Goal: Task Accomplishment & Management: Use online tool/utility

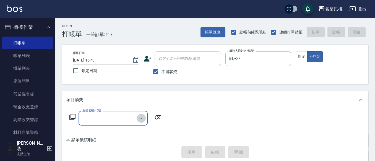
click at [140, 120] on icon "Open" at bounding box center [141, 118] width 7 height 7
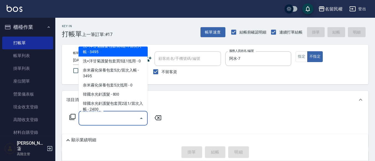
scroll to position [442, 0]
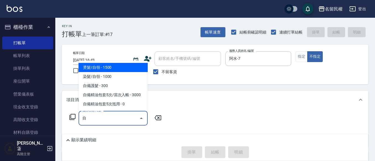
click at [101, 86] on span "自備護髮 - 300" at bounding box center [112, 85] width 69 height 9
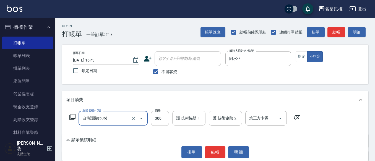
type input "自備護髮(506)"
click at [196, 120] on input "護-技術協助-1" at bounding box center [189, 118] width 28 height 10
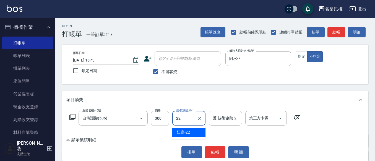
type input "妘庭-22"
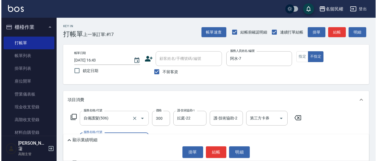
scroll to position [55, 0]
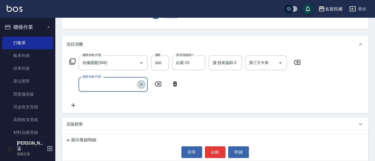
click at [140, 81] on icon "Open" at bounding box center [141, 84] width 7 height 7
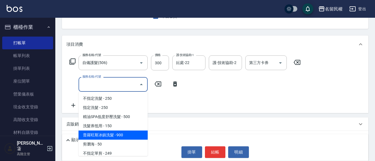
click at [110, 131] on span "普羅旺斯冰鎮洗髮 - 900" at bounding box center [112, 134] width 69 height 9
type input "普羅旺斯冰鎮洗髮(105)"
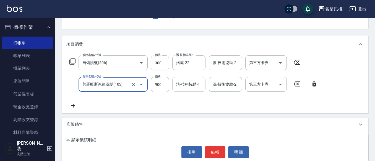
click at [193, 81] on input "洗-技術協助-1" at bounding box center [189, 84] width 28 height 10
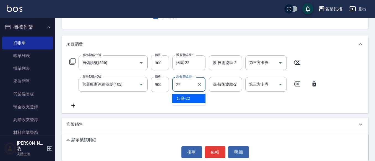
type input "妘庭-22"
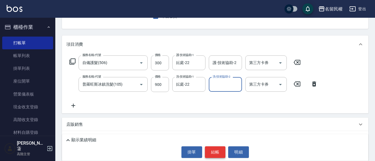
click at [220, 153] on button "結帳" at bounding box center [215, 152] width 21 height 12
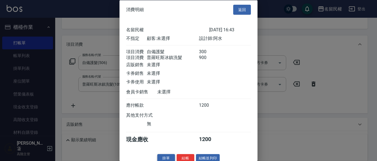
scroll to position [14, 0]
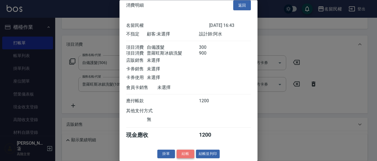
click at [181, 149] on button "結帳" at bounding box center [186, 153] width 18 height 9
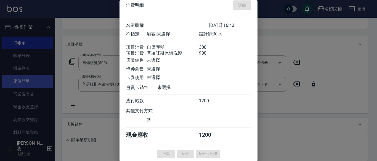
type input "[DATE] 17:46"
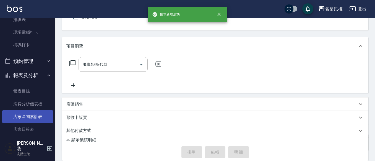
scroll to position [193, 0]
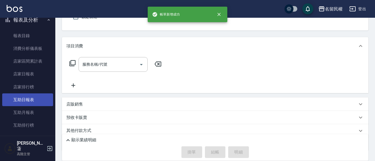
click at [28, 99] on link "互助日報表" at bounding box center [27, 99] width 51 height 13
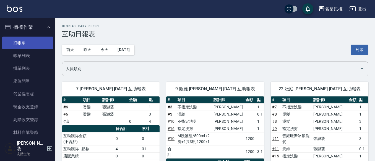
click at [29, 46] on link "打帳單" at bounding box center [27, 42] width 51 height 13
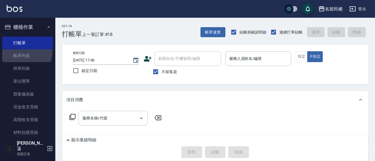
drag, startPoint x: 18, startPoint y: 51, endPoint x: 233, endPoint y: 0, distance: 220.8
click at [18, 51] on link "帳單列表" at bounding box center [27, 55] width 51 height 13
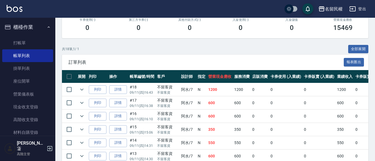
scroll to position [111, 0]
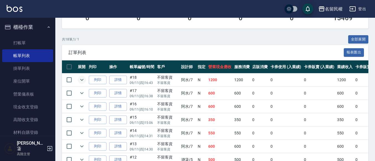
click at [83, 77] on icon "expand row" at bounding box center [81, 79] width 7 height 7
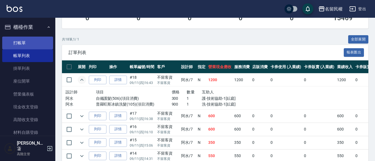
click at [6, 38] on link "打帳單" at bounding box center [27, 42] width 51 height 13
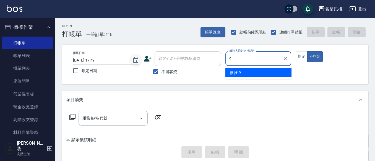
type input "微雅-9"
type button "false"
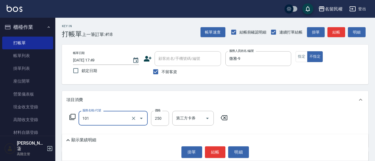
type input "不指定洗髮(101)"
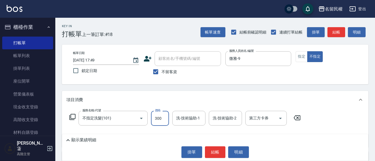
type input "300"
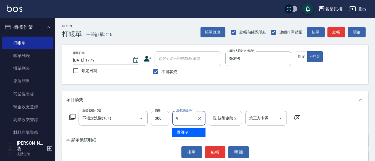
type input "微雅-9"
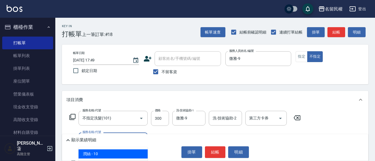
type input "[PERSON_NAME](701)"
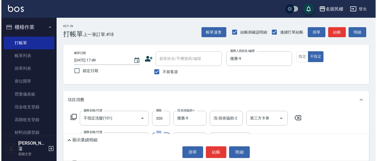
scroll to position [28, 0]
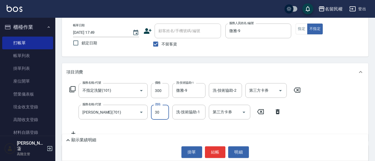
type input "30"
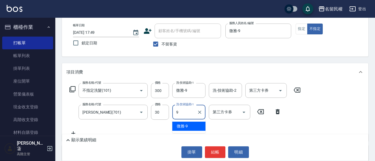
type input "微雅-9"
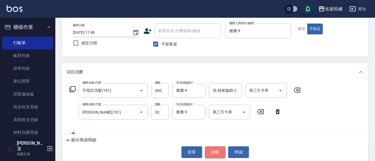
click at [214, 152] on button "結帳" at bounding box center [215, 152] width 21 height 12
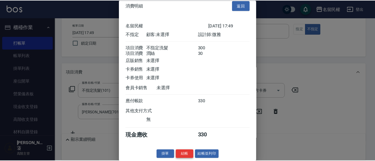
scroll to position [14, 0]
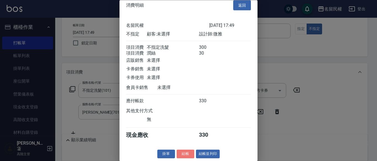
drag, startPoint x: 186, startPoint y: 152, endPoint x: 186, endPoint y: 141, distance: 11.6
click at [185, 152] on button "結帳" at bounding box center [186, 153] width 18 height 9
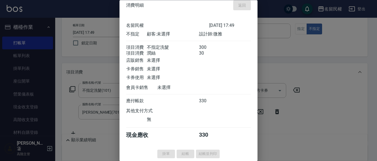
type input "[DATE] 17:54"
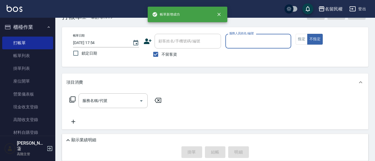
scroll to position [0, 0]
